Goal: Task Accomplishment & Management: Manage account settings

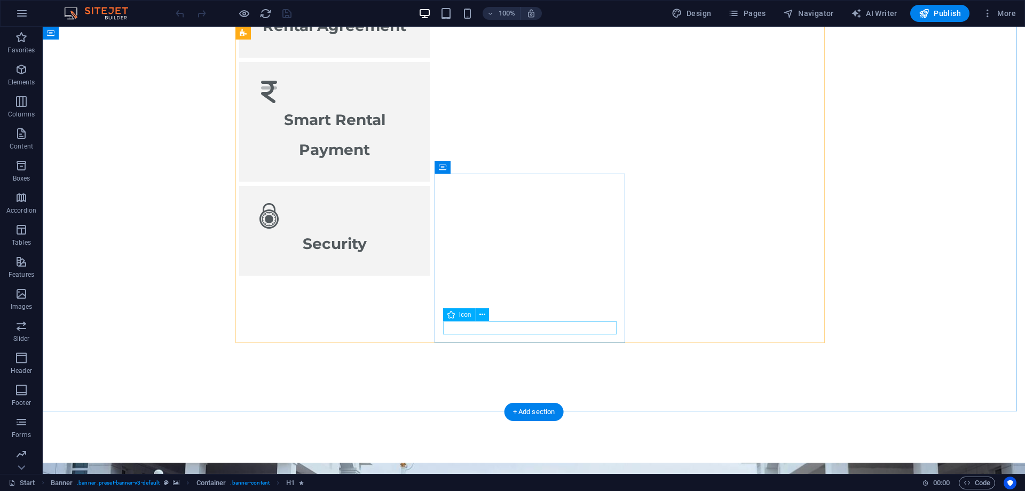
scroll to position [1762, 0]
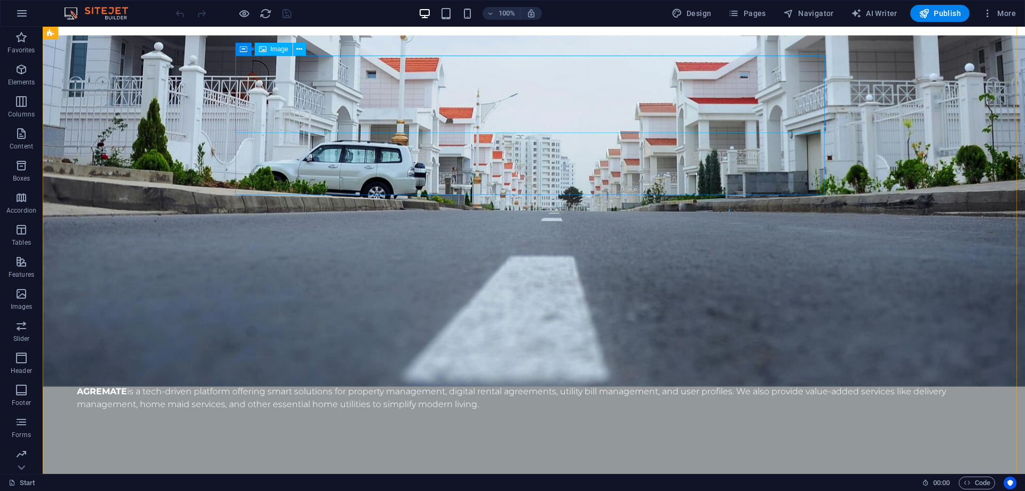
click at [247, 51] on div "Container" at bounding box center [259, 49] width 48 height 13
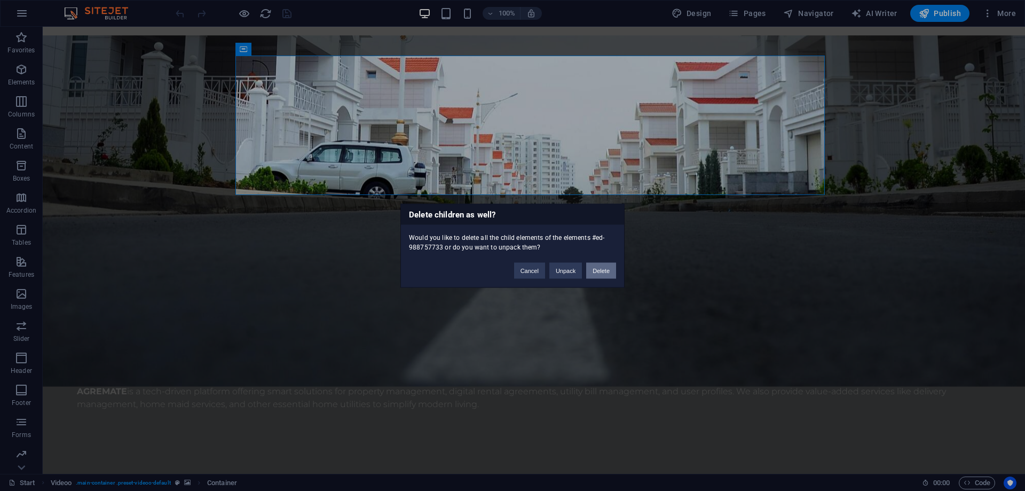
click at [604, 271] on button "Delete" at bounding box center [601, 270] width 30 height 16
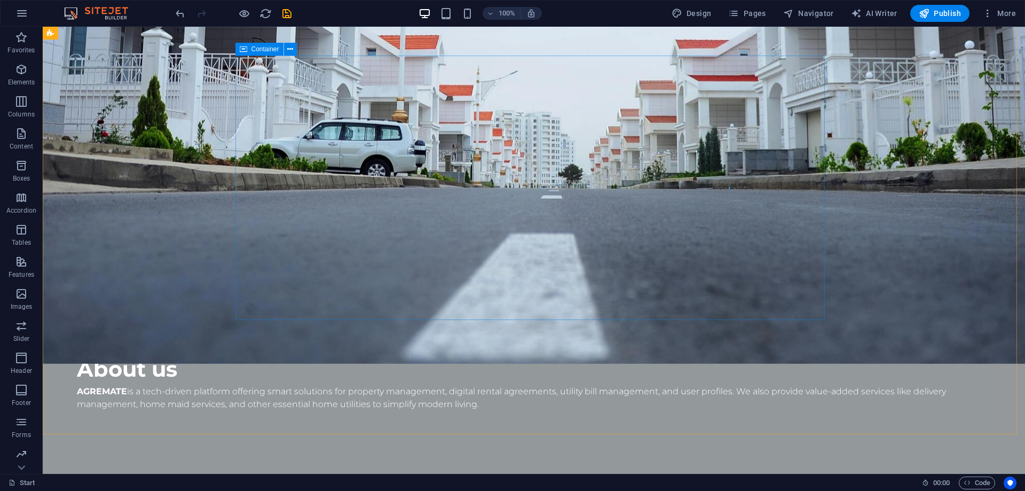
click at [242, 50] on icon at bounding box center [243, 49] width 7 height 13
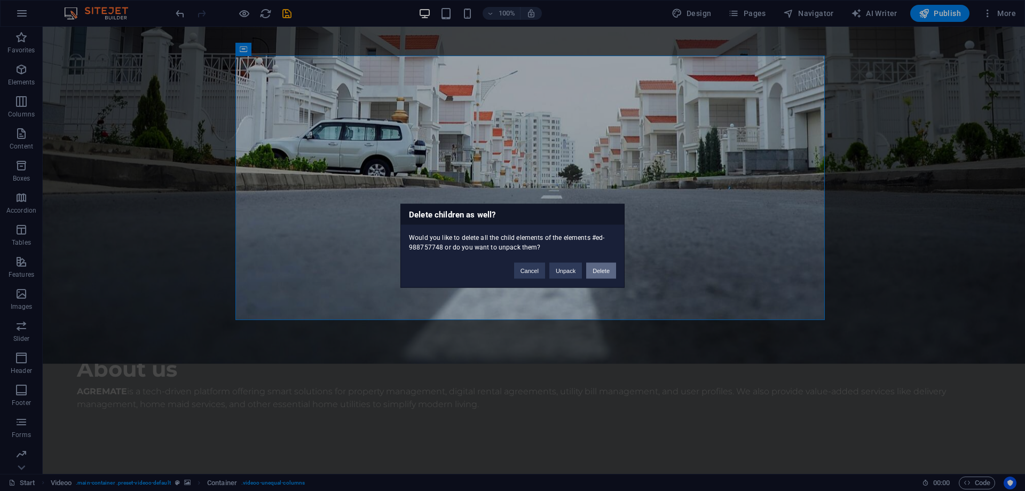
click at [596, 278] on button "Delete" at bounding box center [601, 270] width 30 height 16
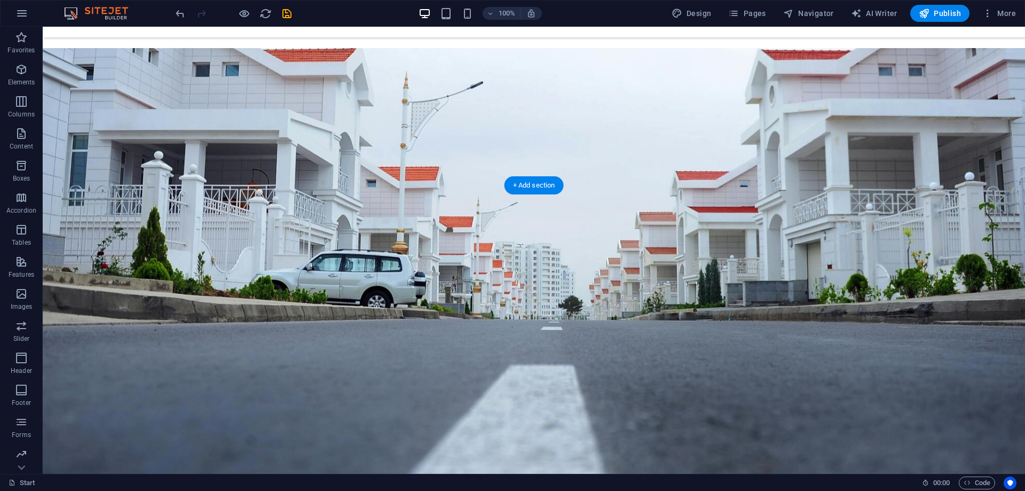
scroll to position [1548, 0]
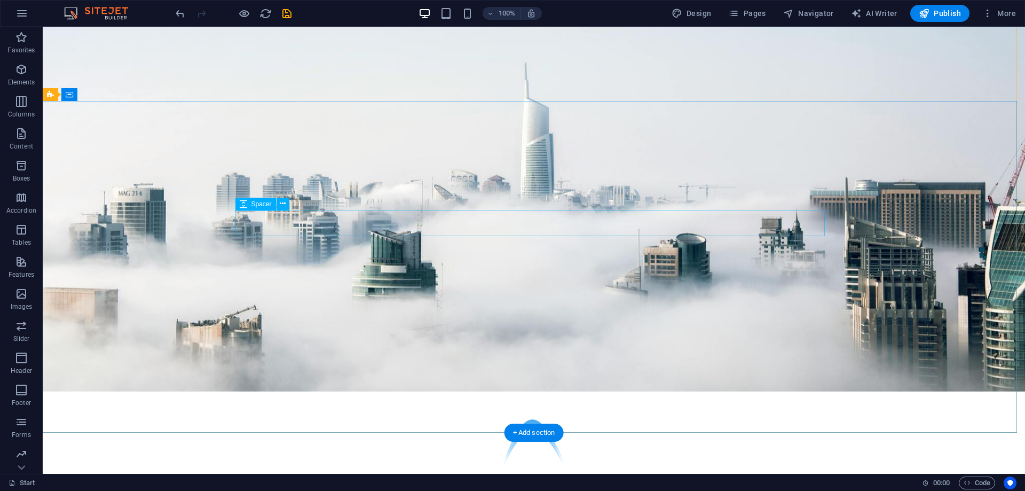
scroll to position [0, 0]
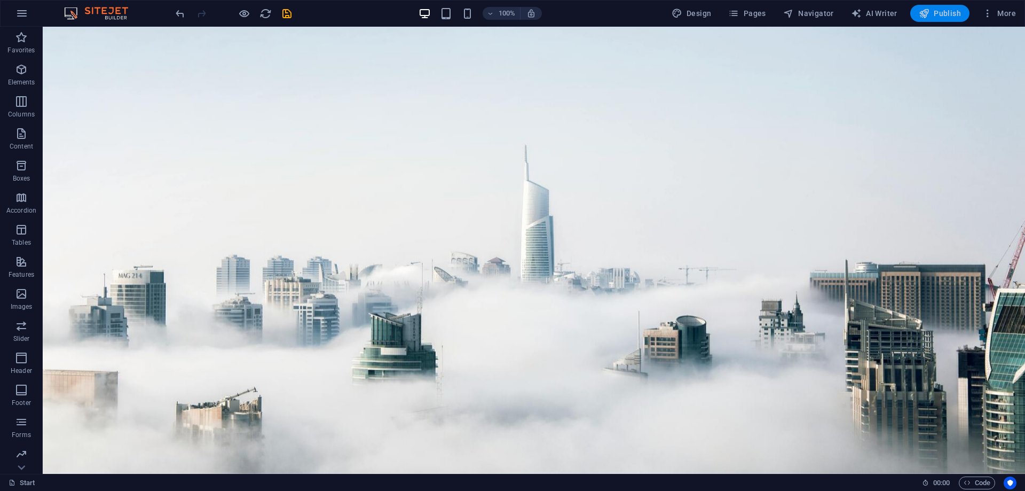
click at [957, 12] on span "Publish" at bounding box center [940, 13] width 42 height 11
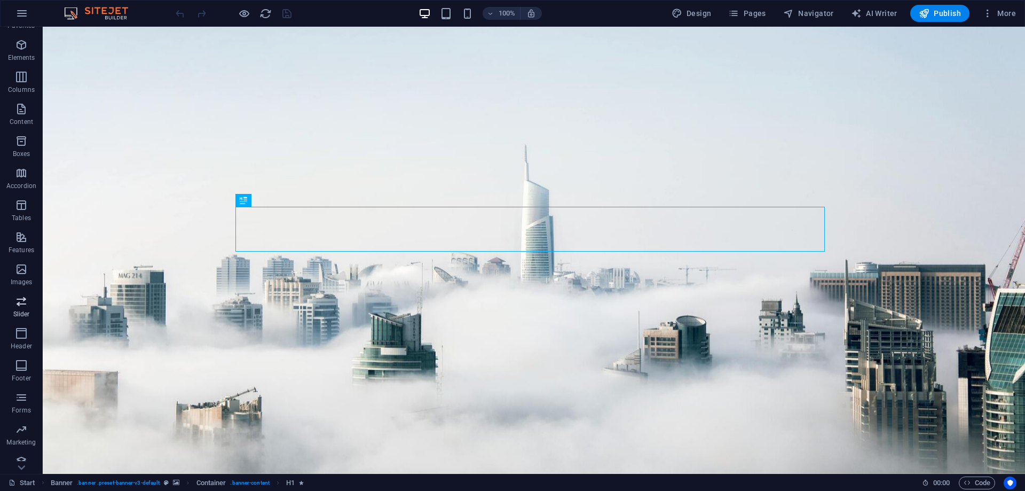
scroll to position [34, 0]
click at [19, 450] on icon "button" at bounding box center [21, 452] width 13 height 13
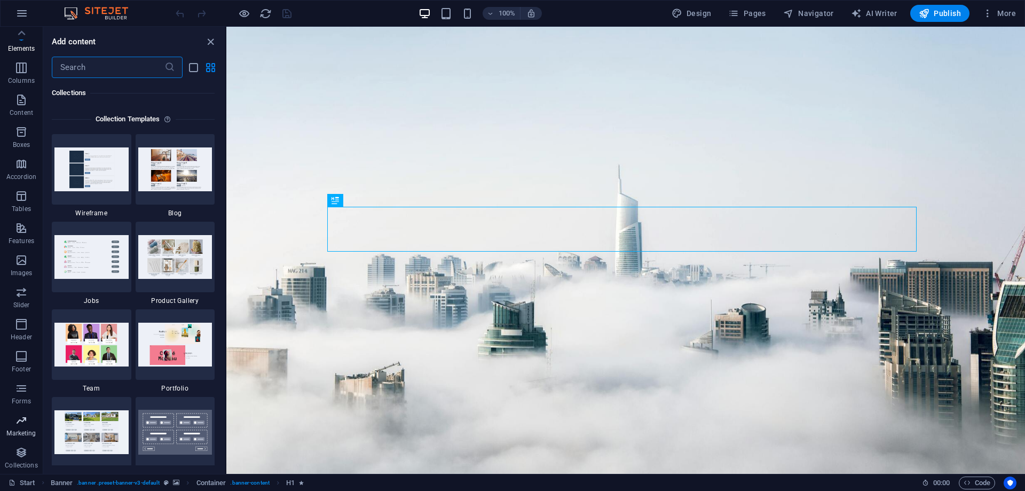
click at [23, 414] on icon "button" at bounding box center [21, 420] width 13 height 13
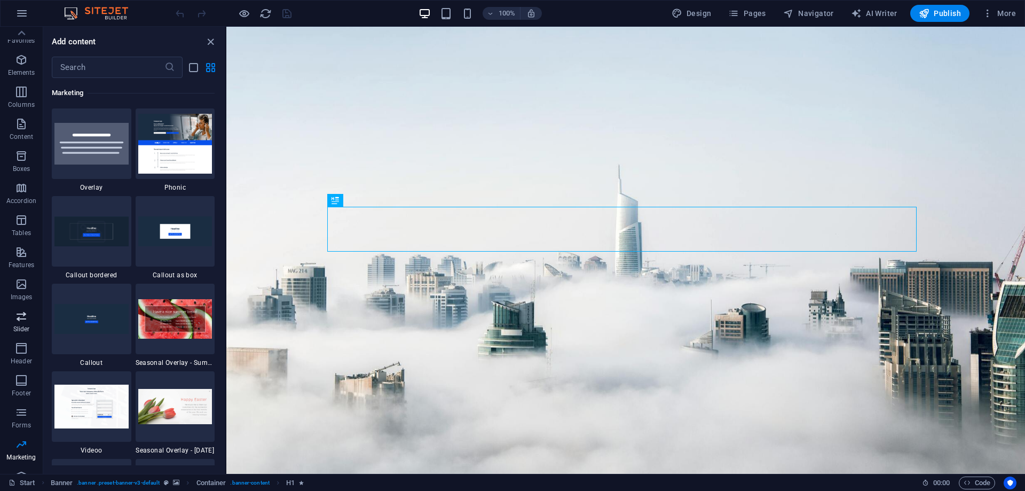
scroll to position [0, 0]
click at [208, 43] on icon "close panel" at bounding box center [210, 42] width 12 height 12
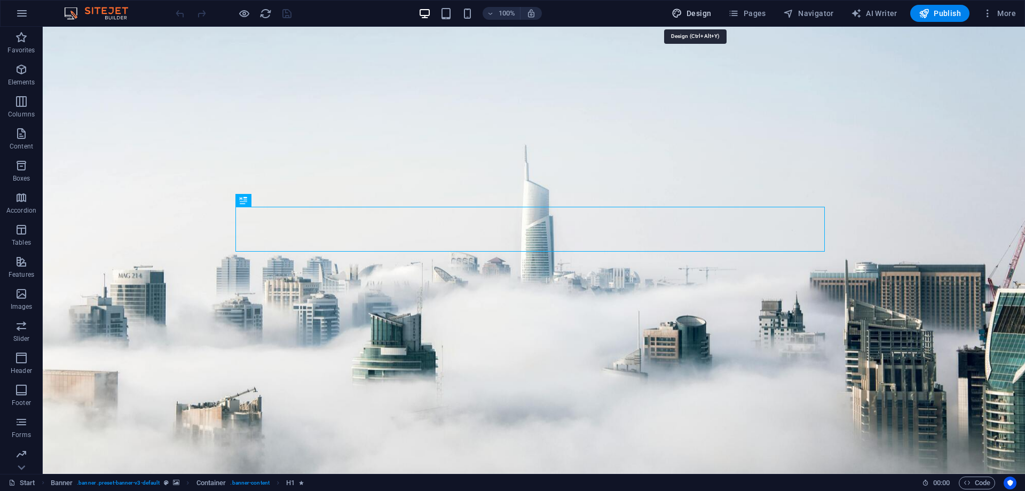
click at [700, 13] on span "Design" at bounding box center [692, 13] width 40 height 11
select select "px"
select select "300"
select select "px"
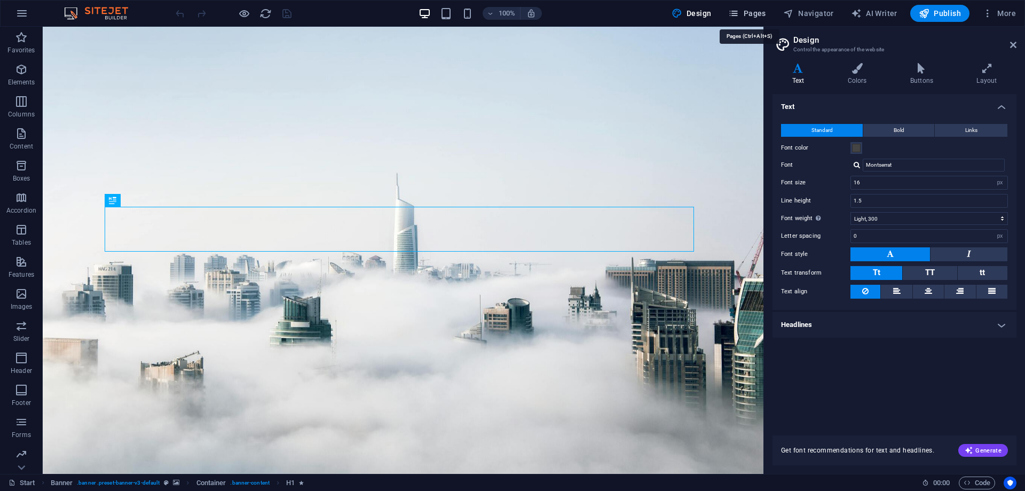
click at [755, 14] on span "Pages" at bounding box center [746, 13] width 37 height 11
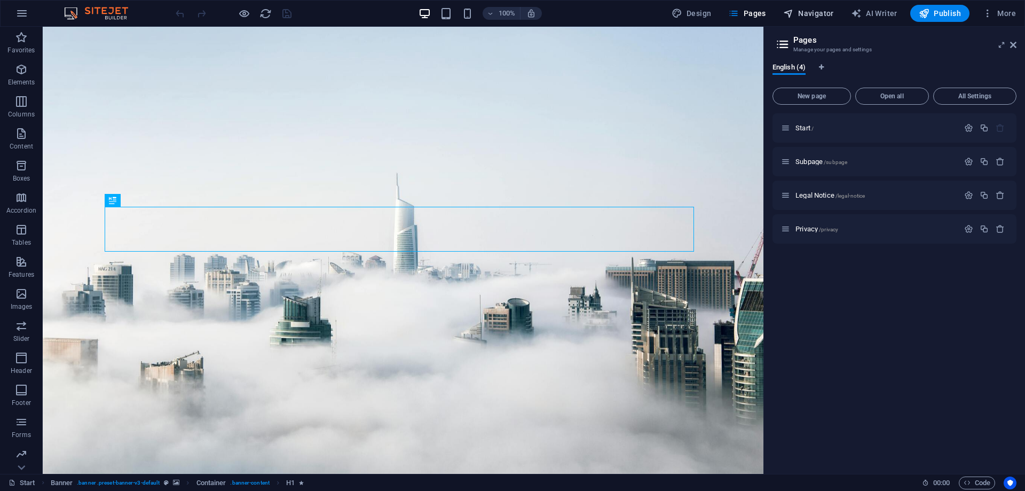
click at [809, 13] on span "Navigator" at bounding box center [808, 13] width 51 height 11
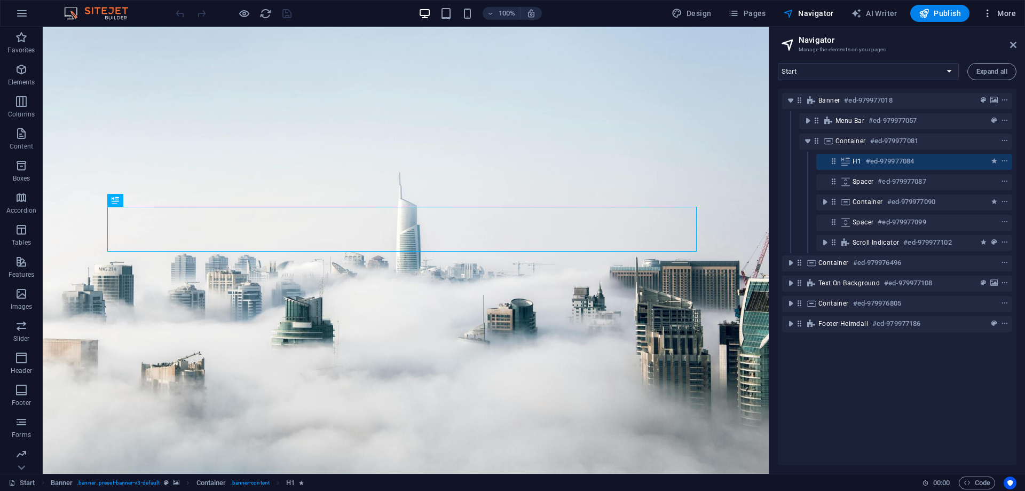
click at [993, 14] on icon "button" at bounding box center [987, 13] width 11 height 11
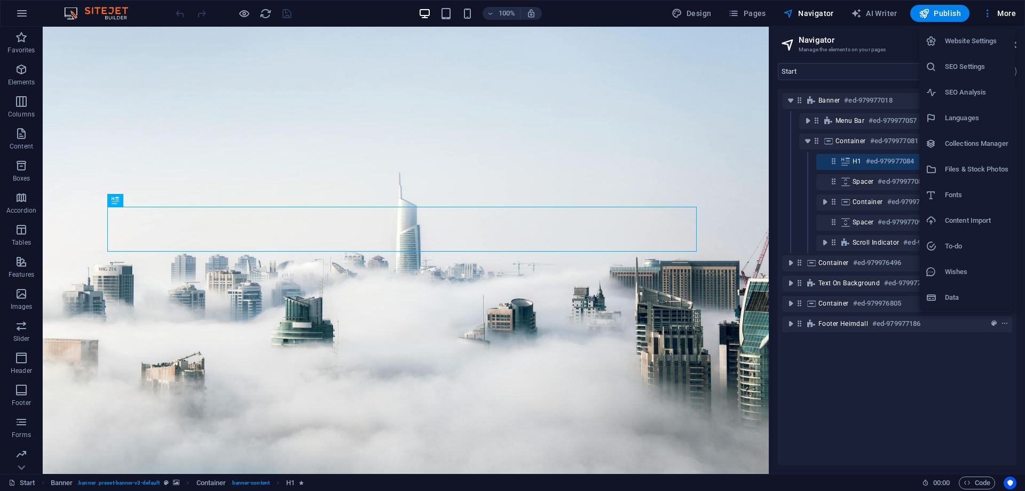
click at [955, 40] on h6 "Website Settings" at bounding box center [977, 41] width 64 height 13
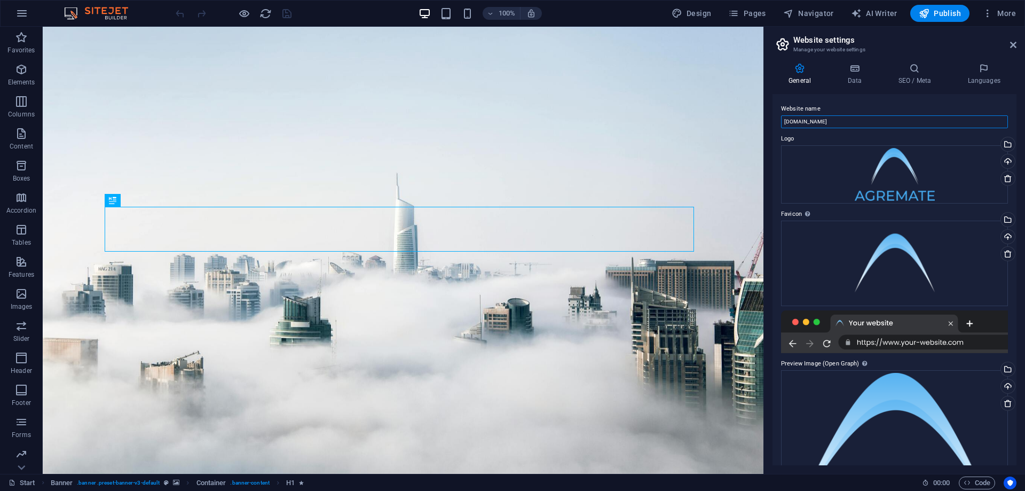
click at [801, 124] on input "[DOMAIN_NAME]" at bounding box center [894, 121] width 227 height 13
type input "[DOMAIN_NAME]"
click at [846, 70] on icon at bounding box center [854, 68] width 46 height 11
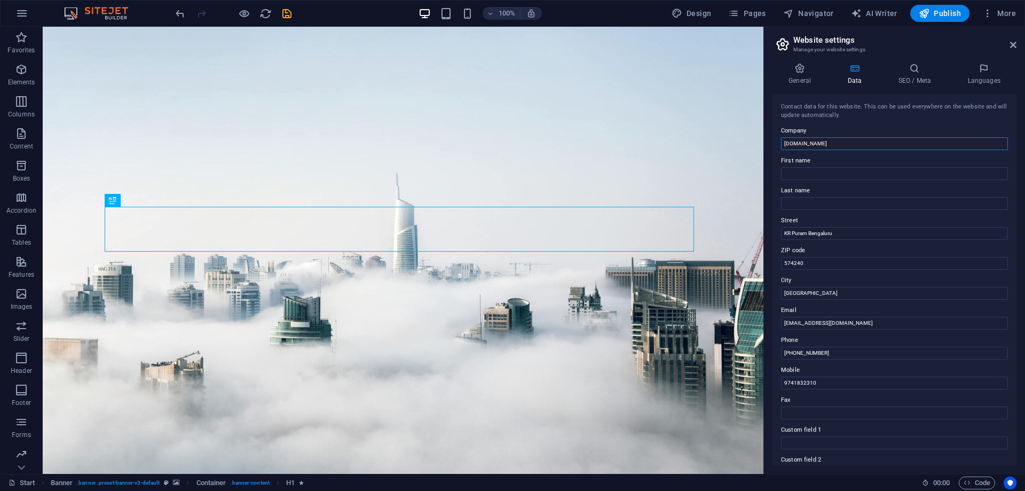
click at [794, 142] on input "[DOMAIN_NAME]" at bounding box center [894, 143] width 227 height 13
type input "[DOMAIN_NAME]"
click at [815, 175] on input "First name" at bounding box center [894, 173] width 227 height 13
type input "A"
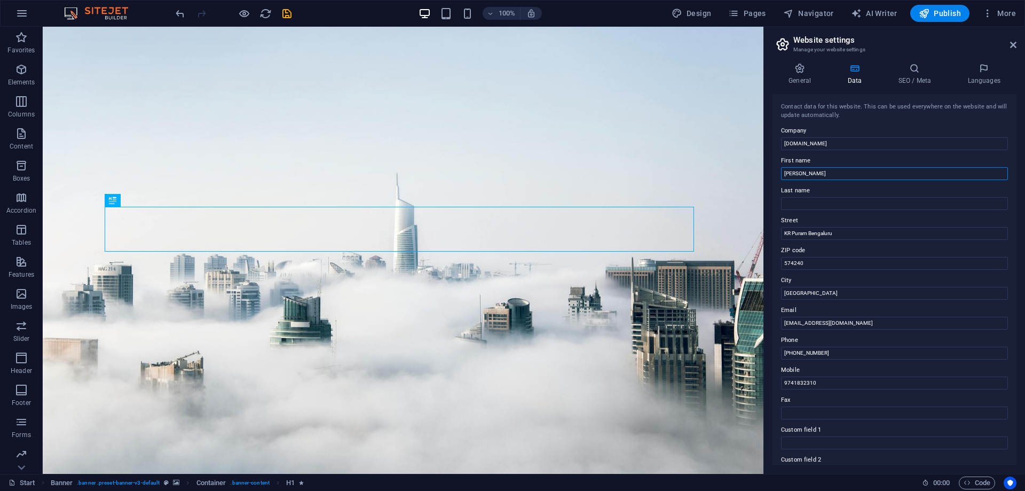
click at [814, 175] on input "[PERSON_NAME]" at bounding box center [894, 173] width 227 height 13
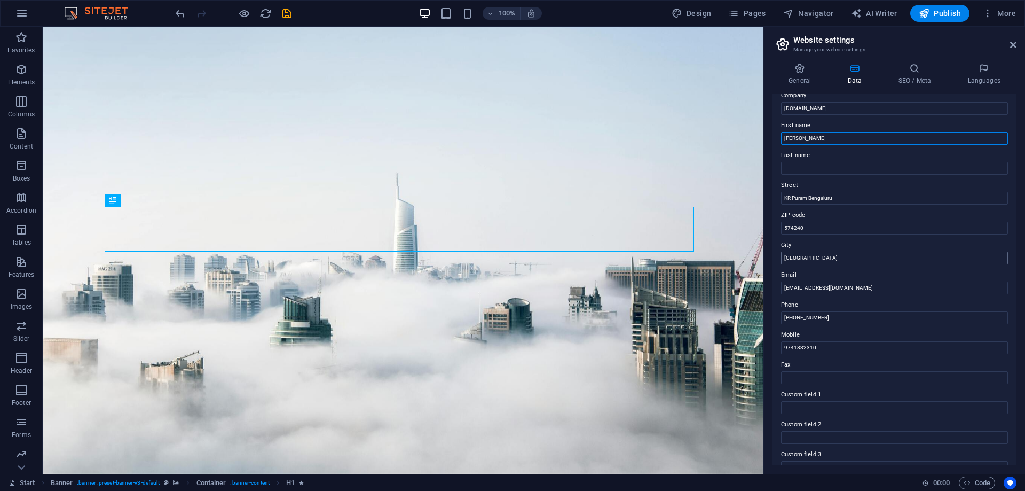
scroll to position [53, 0]
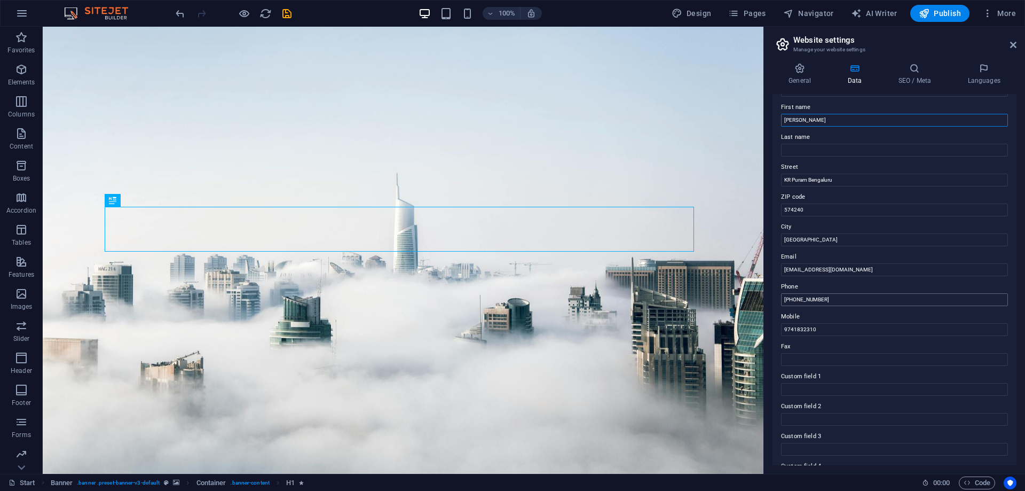
type input "[PERSON_NAME]"
drag, startPoint x: 825, startPoint y: 297, endPoint x: 851, endPoint y: 344, distance: 53.5
click at [793, 300] on input "[PHONE_NUMBER]" at bounding box center [894, 299] width 227 height 13
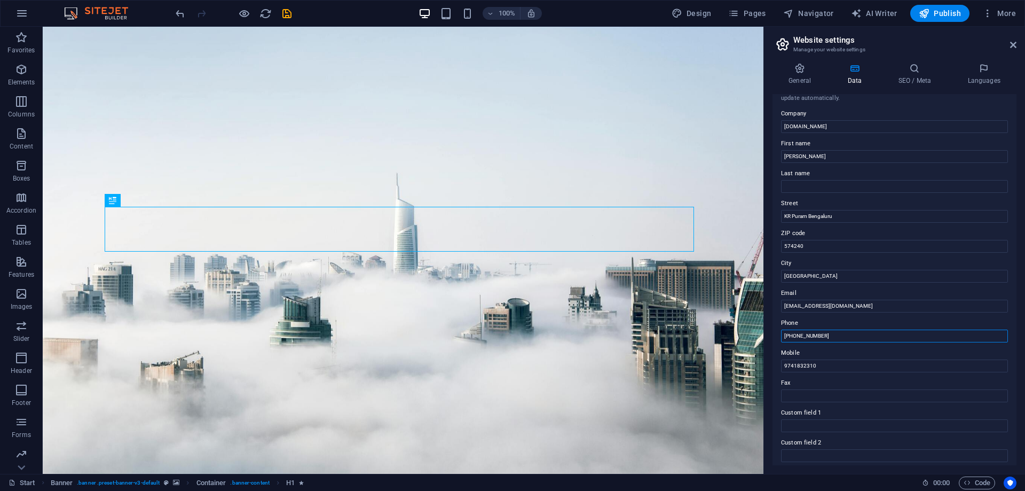
scroll to position [0, 0]
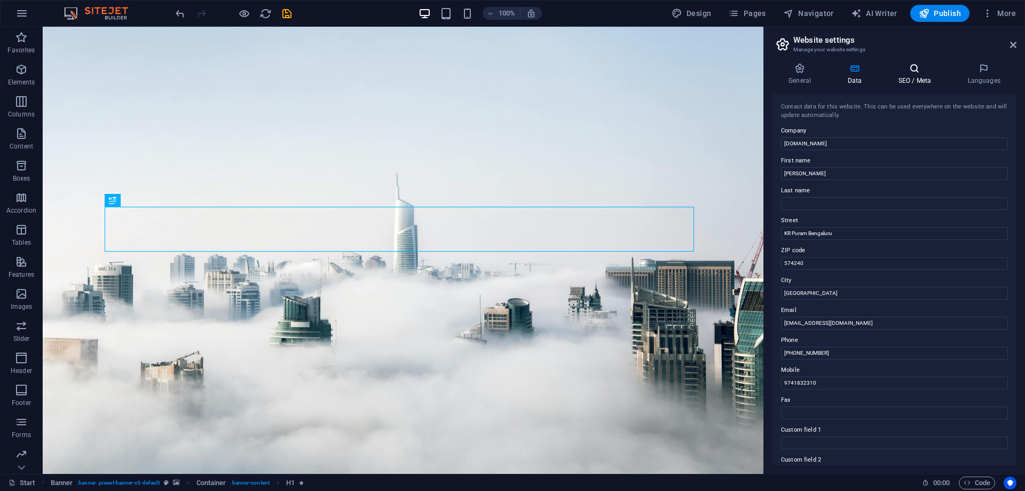
click at [926, 76] on h4 "SEO / Meta" at bounding box center [916, 74] width 69 height 22
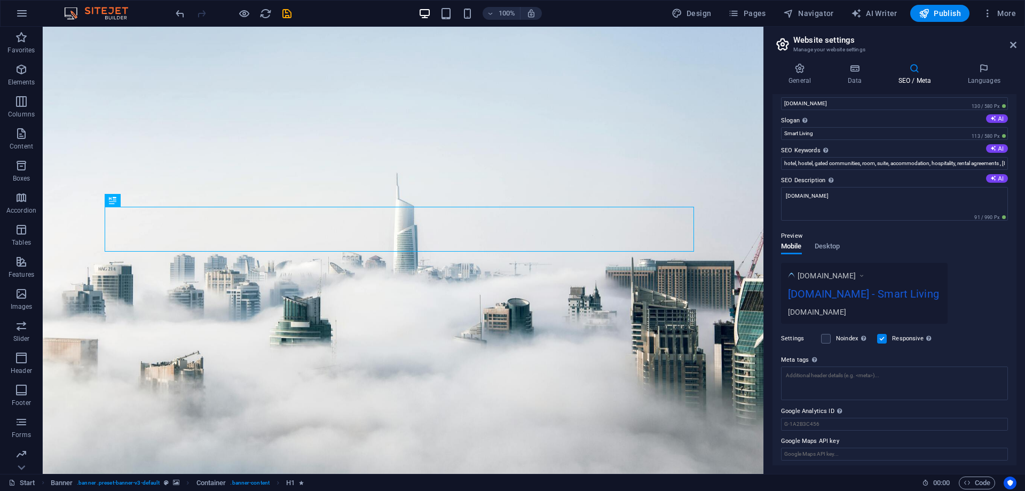
scroll to position [22, 0]
click at [794, 100] on input "[DOMAIN_NAME]" at bounding box center [894, 99] width 227 height 13
type input "[DOMAIN_NAME]"
click at [938, 13] on span "Publish" at bounding box center [940, 13] width 42 height 11
